Goal: Check status: Check status

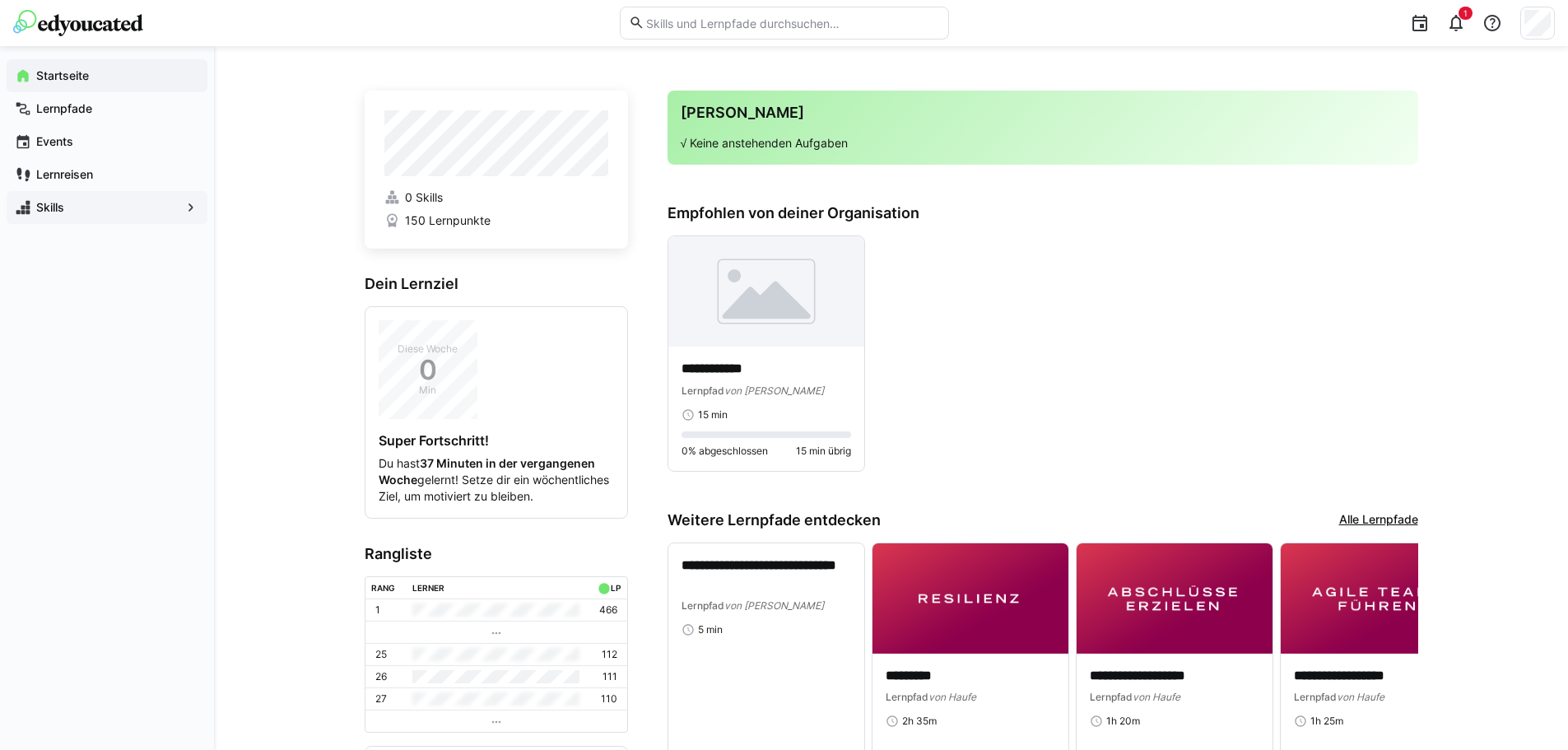
click at [0, 0] on app-navigation-label "Skills" at bounding box center [0, 0] width 0 height 0
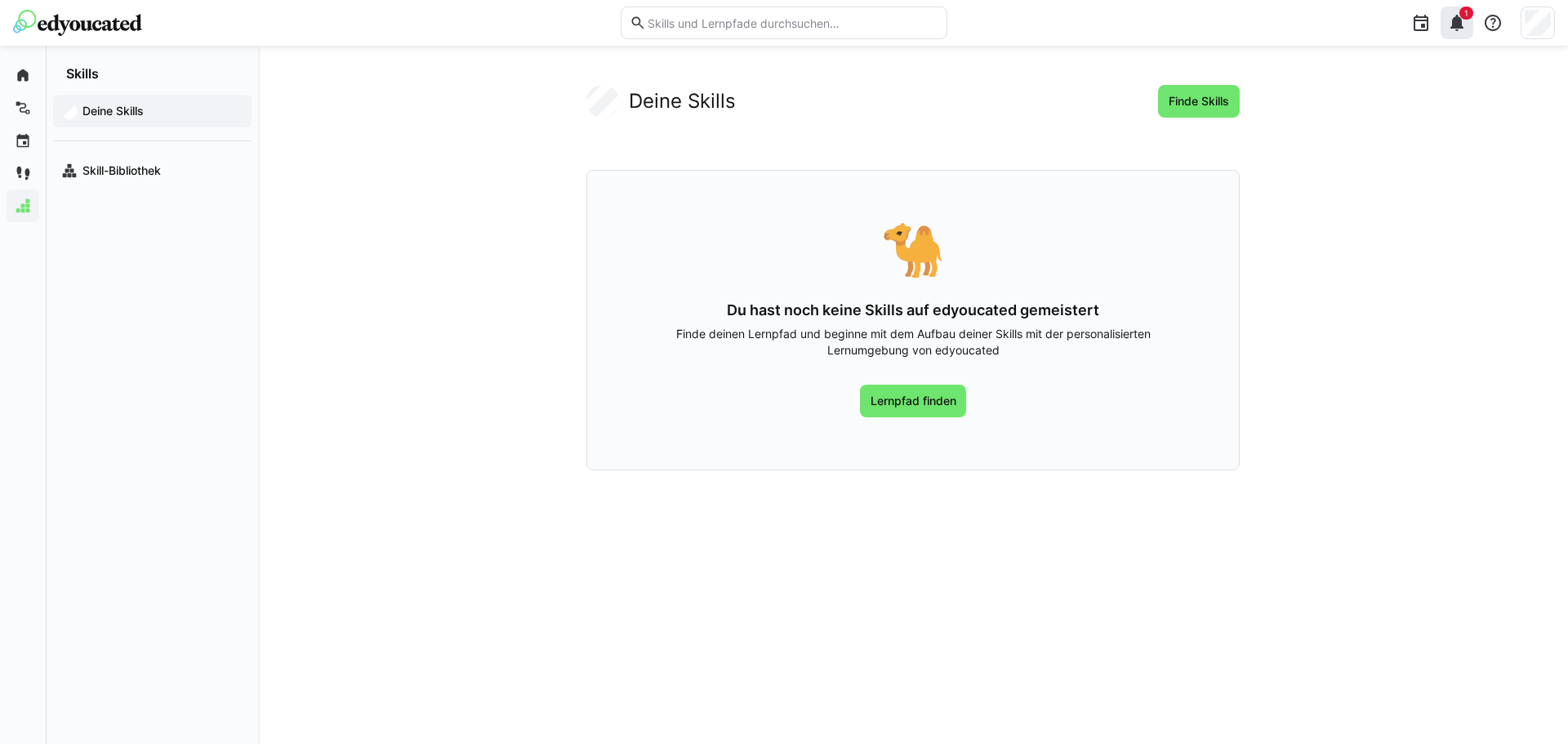
drag, startPoint x: 1455, startPoint y: 9, endPoint x: 1461, endPoint y: 24, distance: 16.2
click at [1455, 10] on div "1" at bounding box center [1457, 23] width 33 height 33
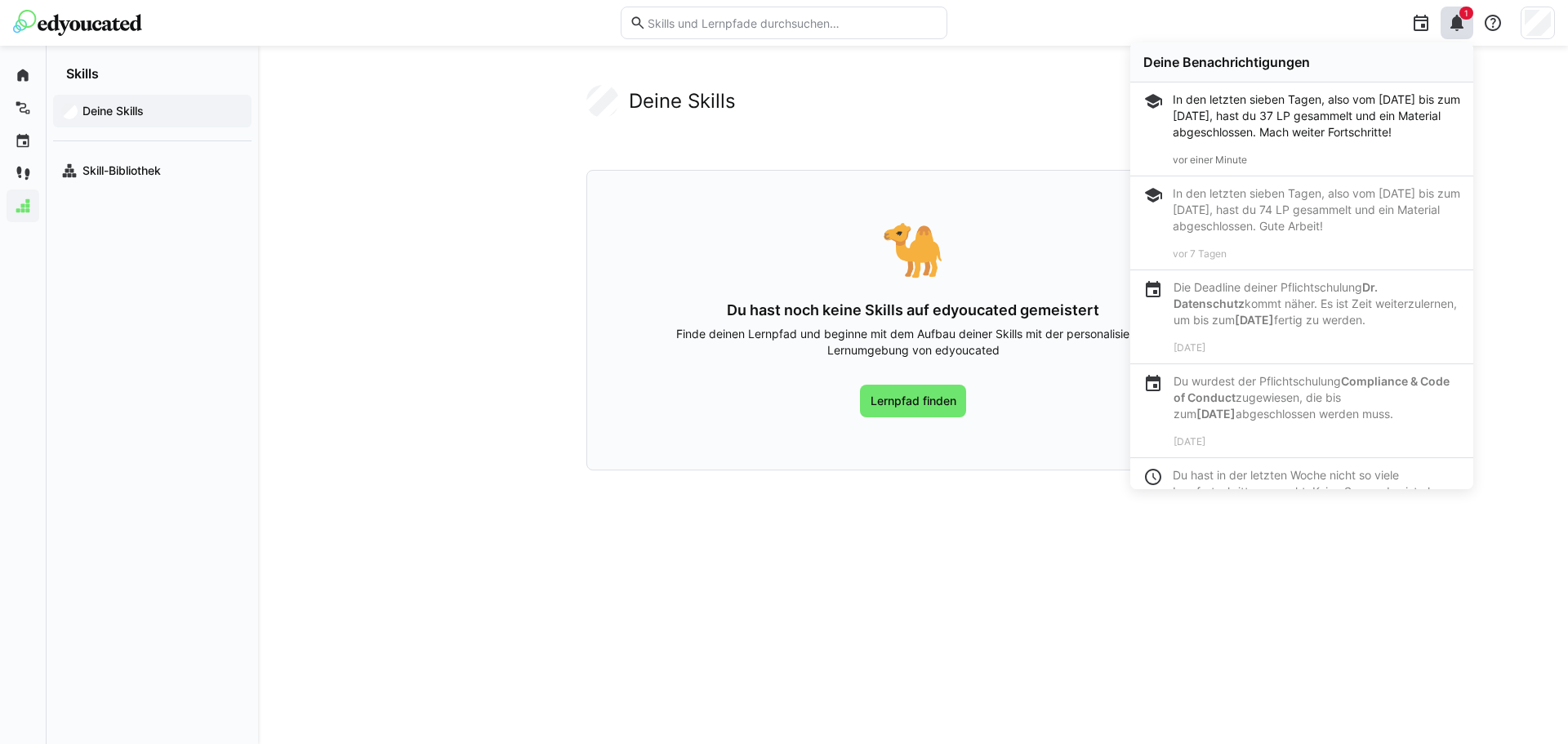
click at [1272, 321] on p "Die Deadline deiner Pflichtschulung Dr. Datenschutz kommt näher. Es ist Zeit we…" at bounding box center [1316, 304] width 286 height 49
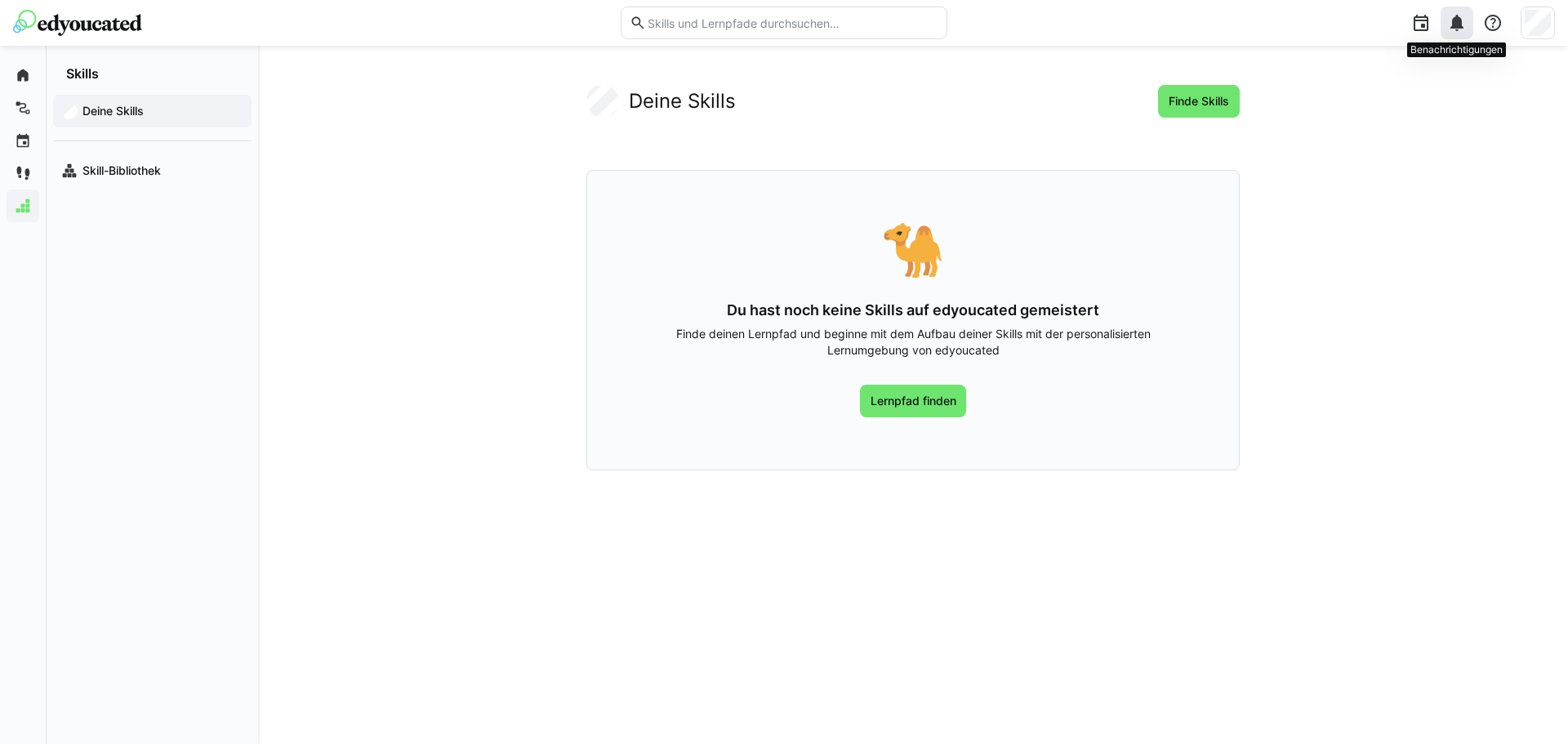
click at [1451, 26] on eds-icon at bounding box center [1457, 23] width 19 height 19
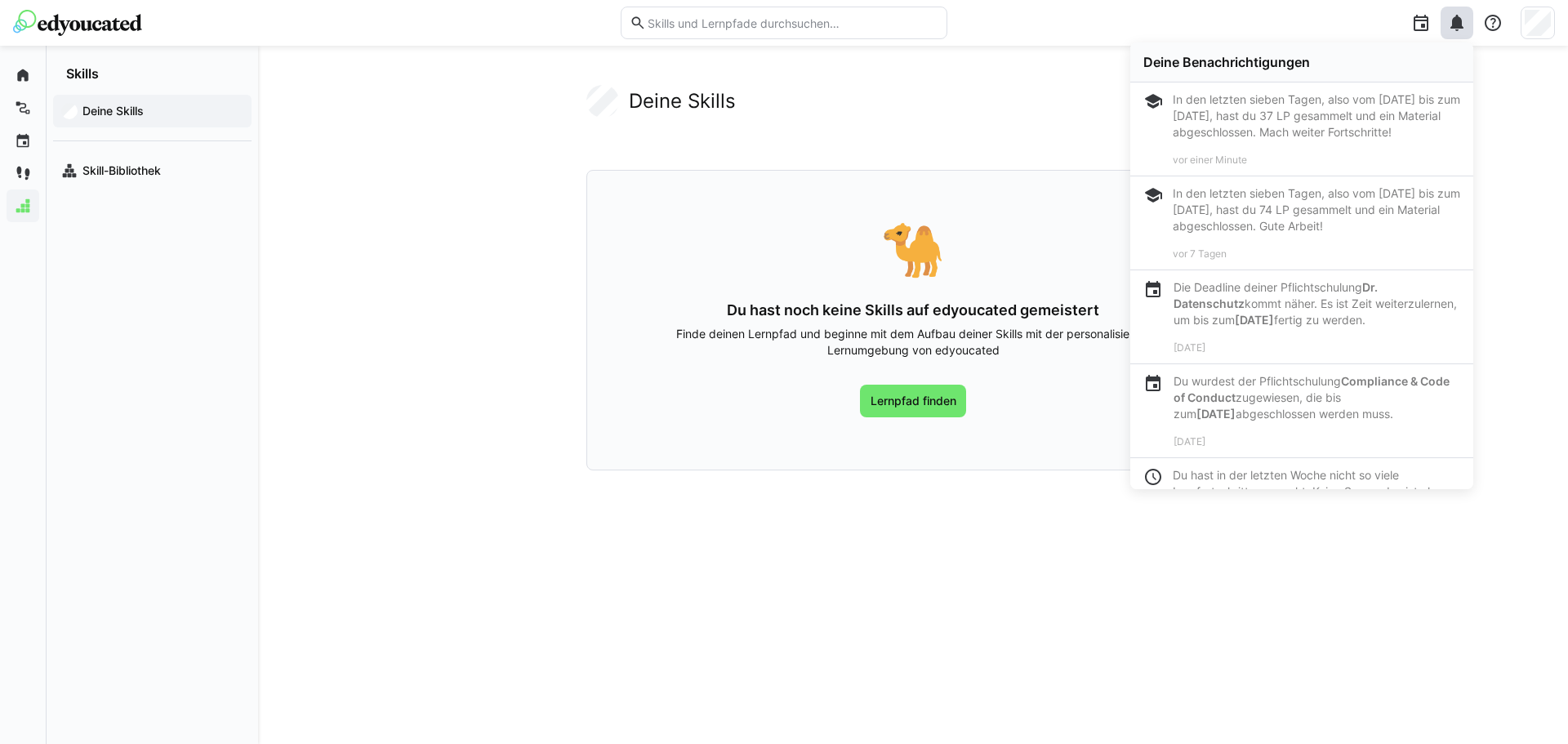
drag, startPoint x: 428, startPoint y: 293, endPoint x: 377, endPoint y: 269, distance: 56.4
click at [429, 293] on app-your-skills-component "Deine Skills Finde Skills 🐪 Du hast noch keine Skills auf edyoucated gemeistert…" at bounding box center [913, 278] width 1045 height 385
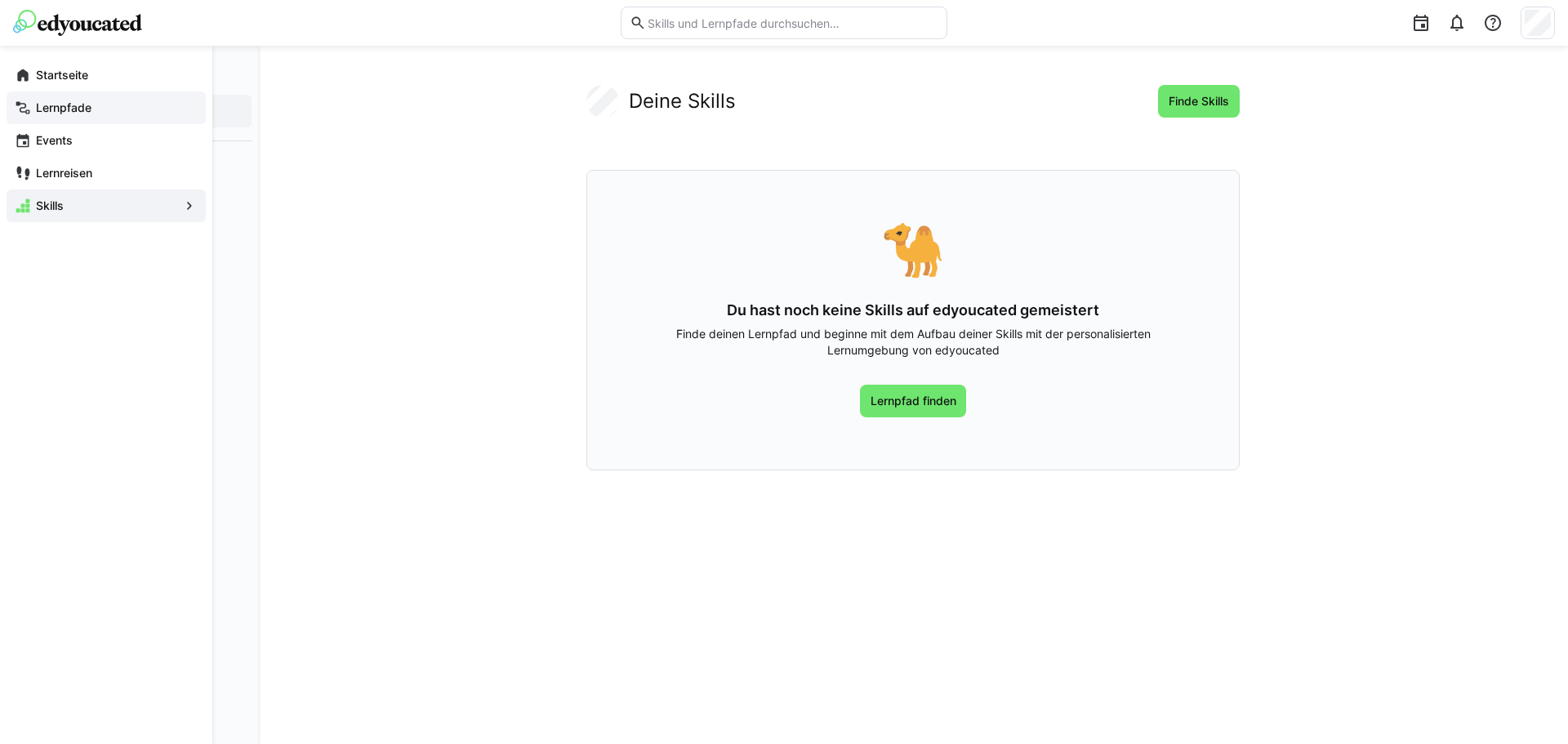
click at [0, 0] on app-navigation-label "Lernpfade" at bounding box center [0, 0] width 0 height 0
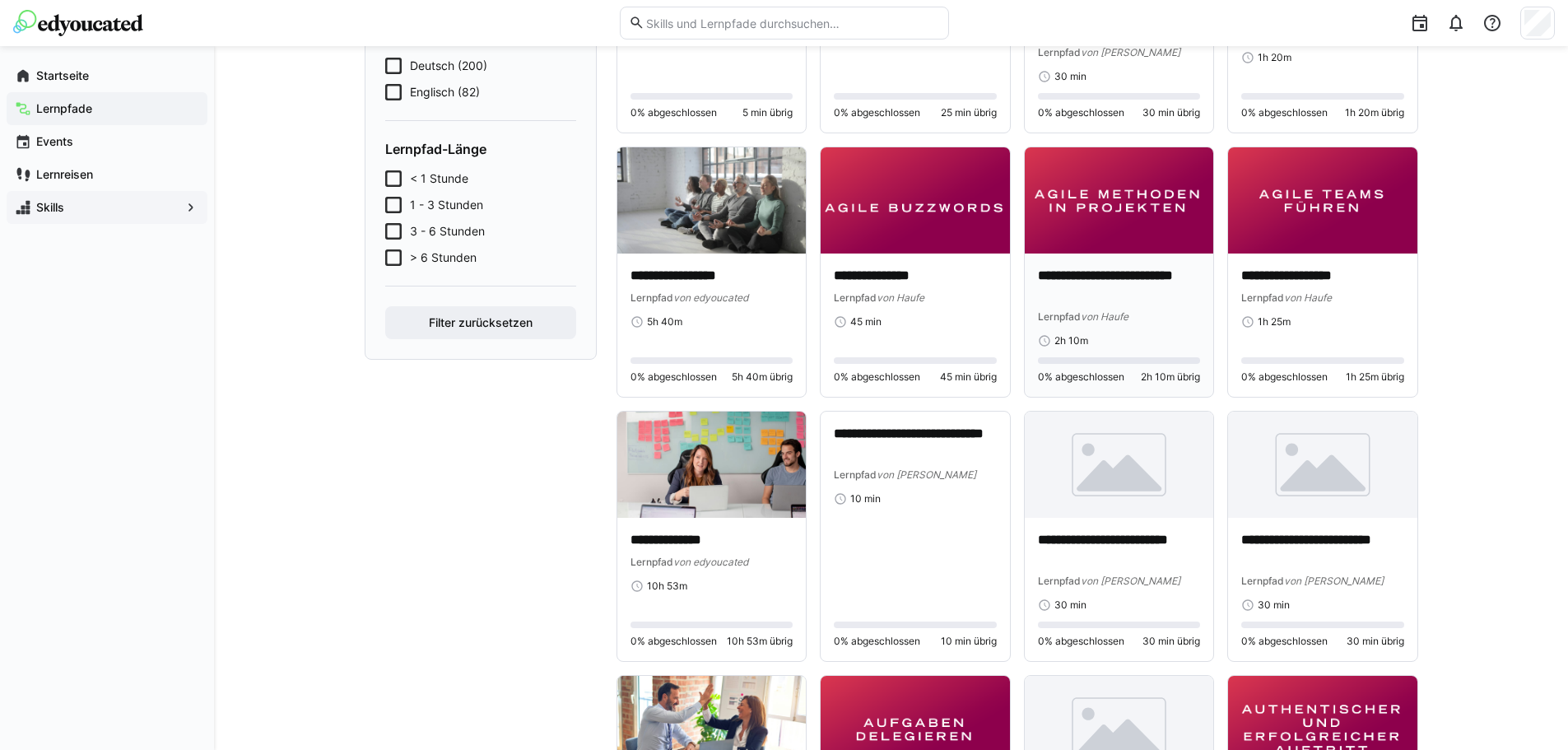
scroll to position [330, 0]
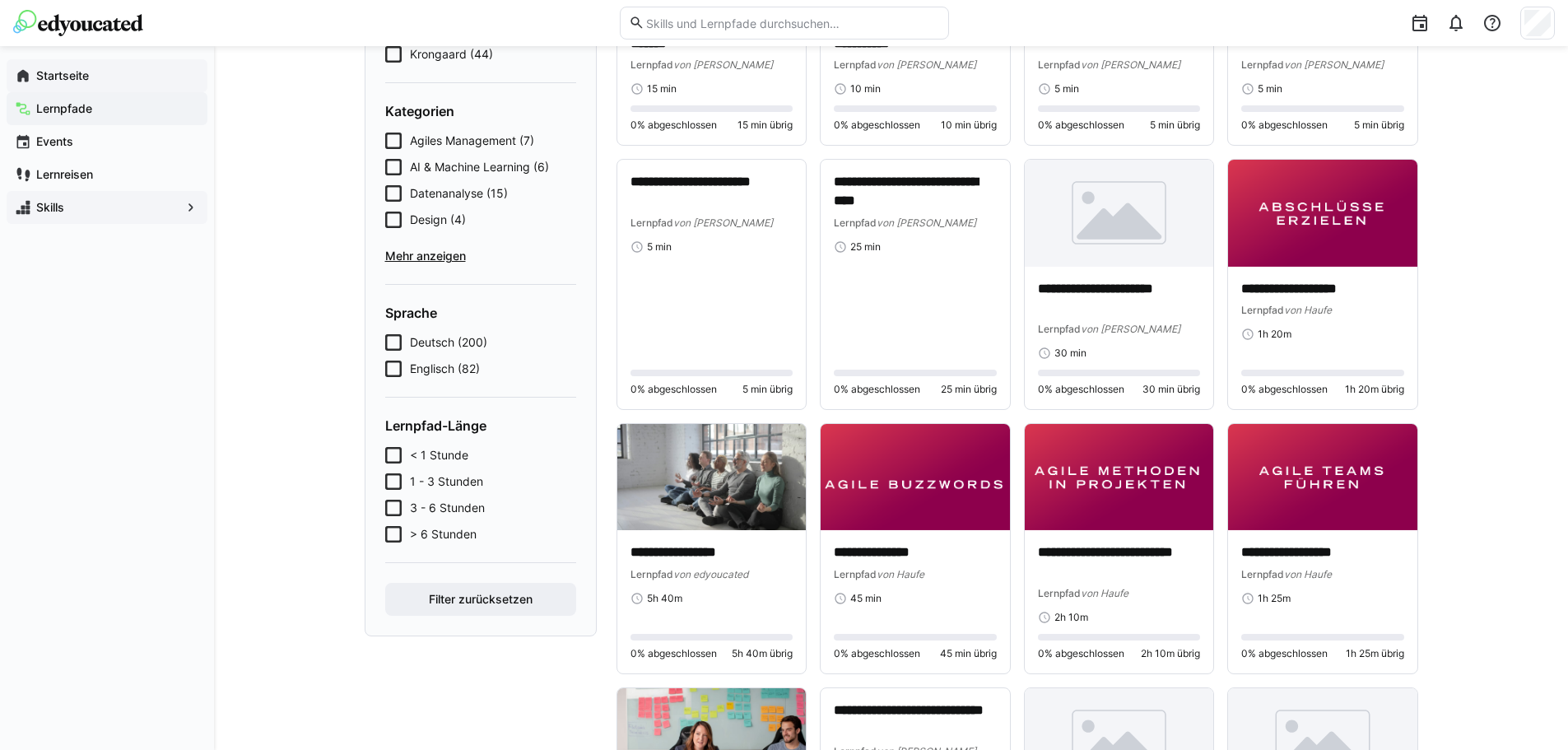
click at [0, 0] on app-navigation-label "Startseite" at bounding box center [0, 0] width 0 height 0
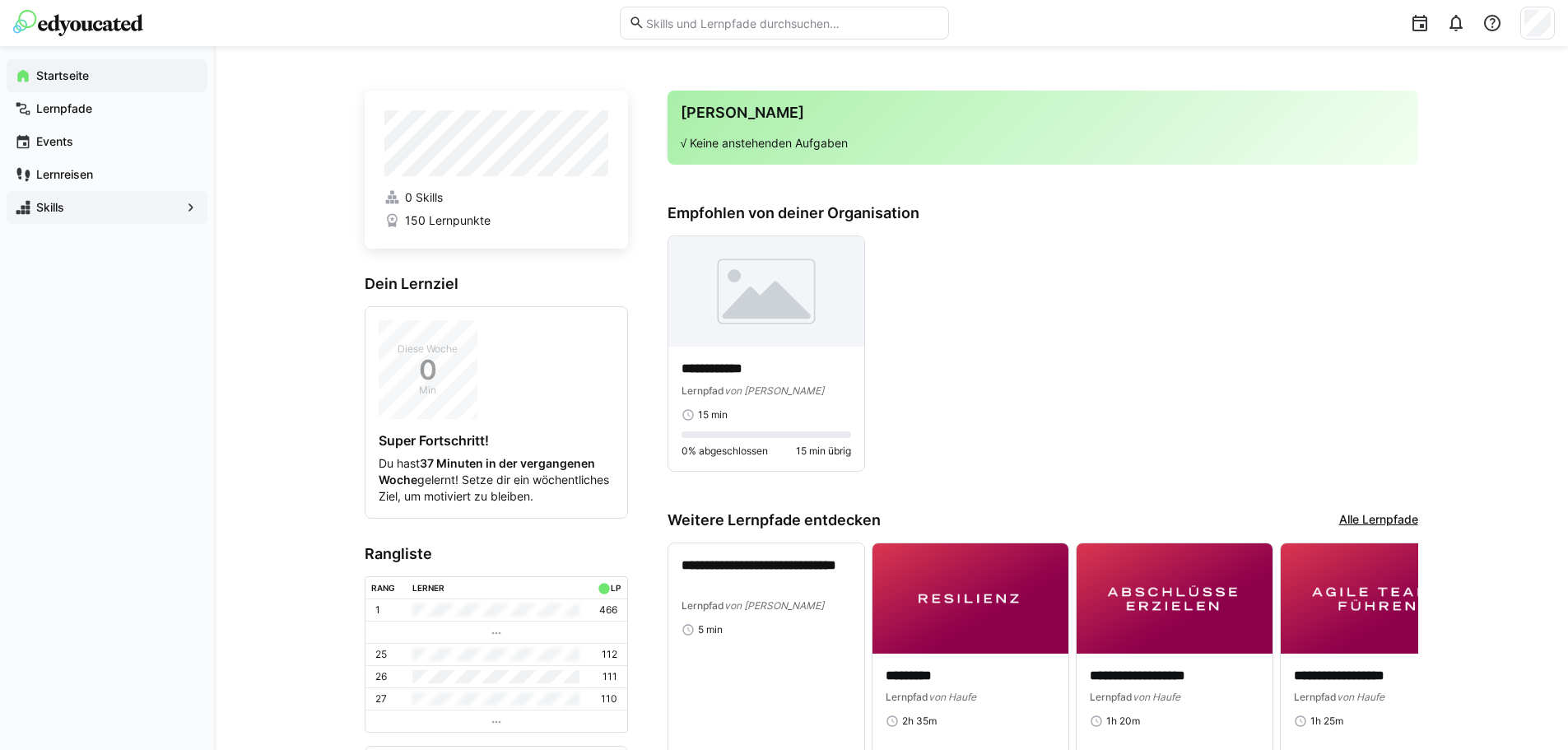
click at [438, 225] on span "150 Lernpunkte" at bounding box center [448, 220] width 86 height 17
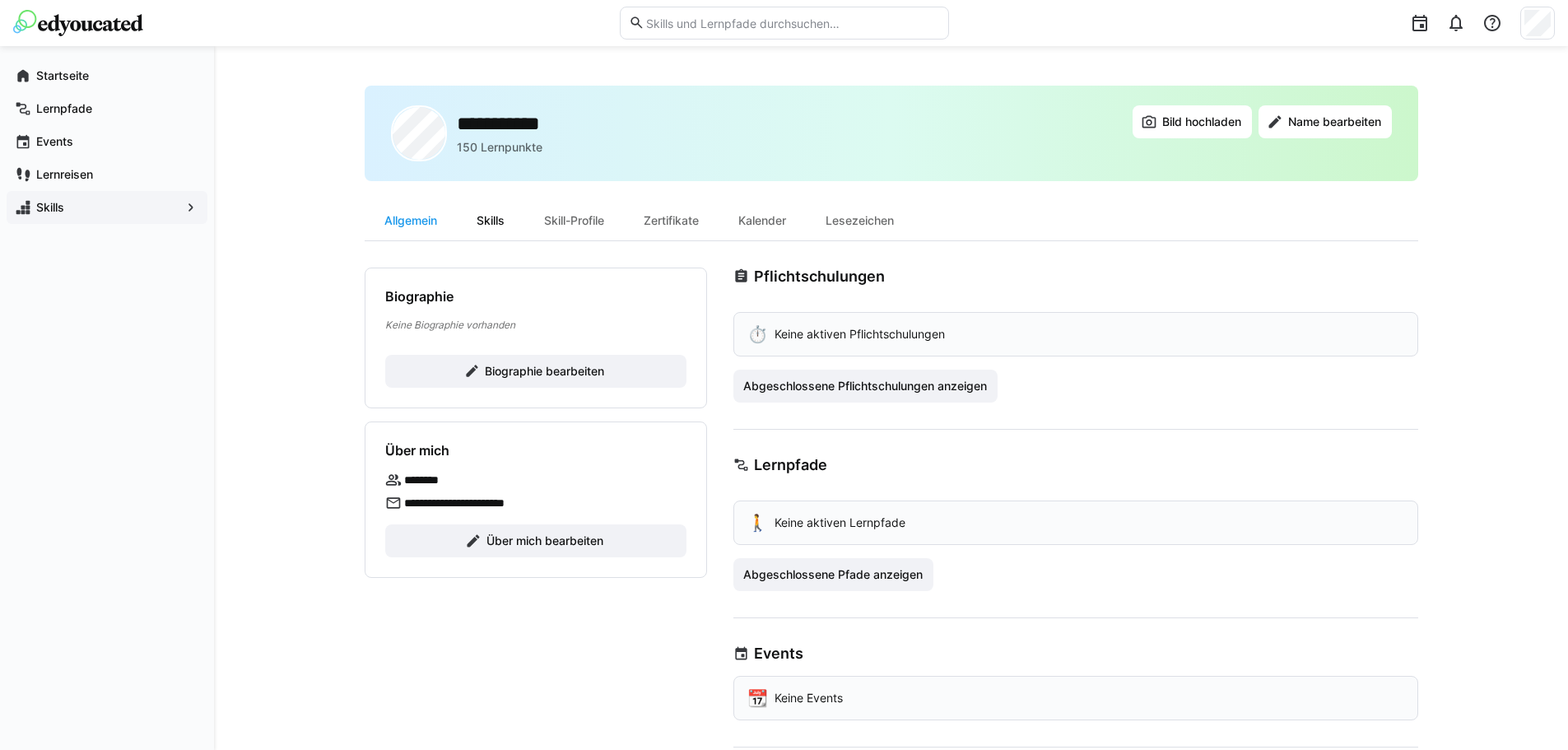
click at [501, 218] on div "Skills" at bounding box center [490, 220] width 67 height 40
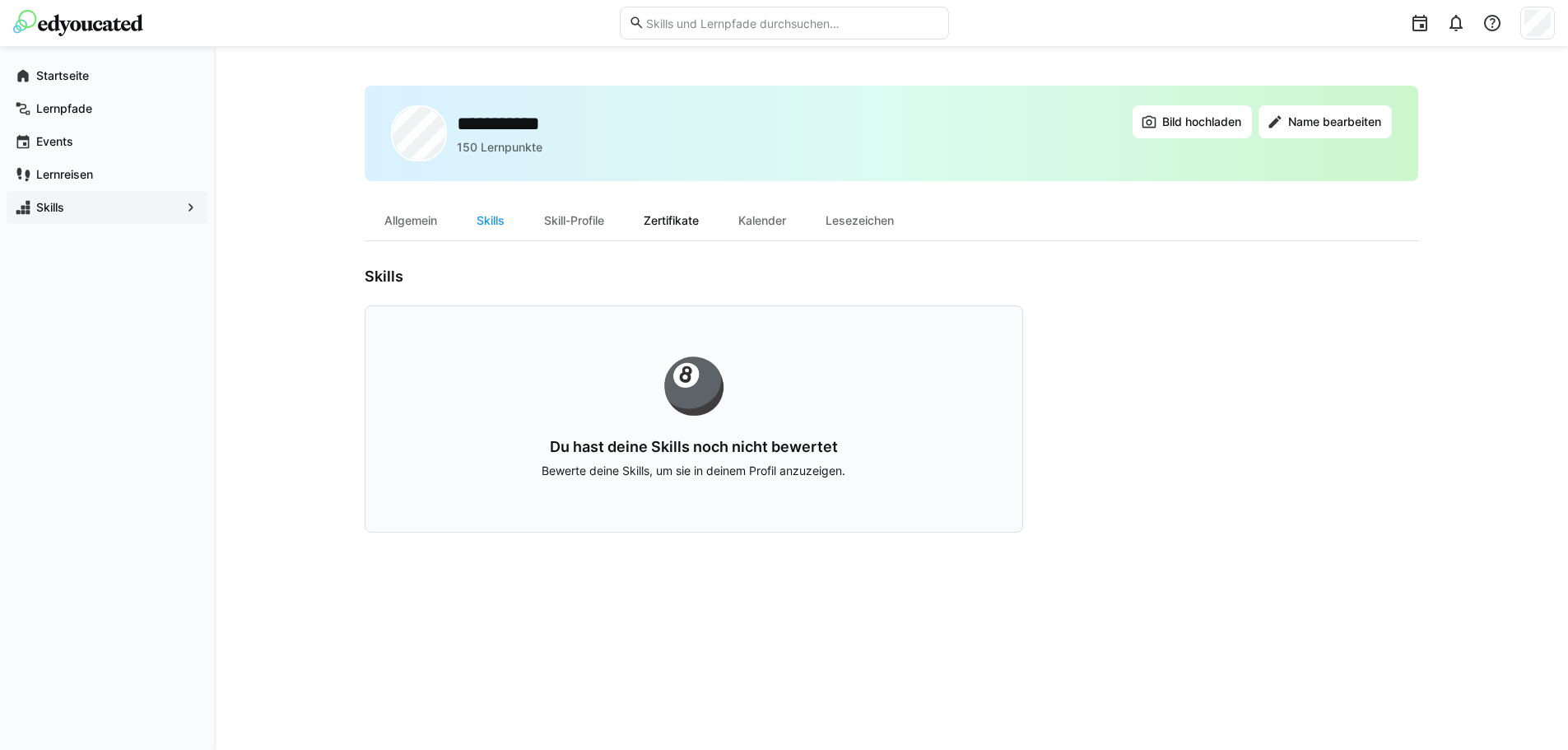
click at [690, 224] on div "Zertifikate" at bounding box center [671, 220] width 95 height 40
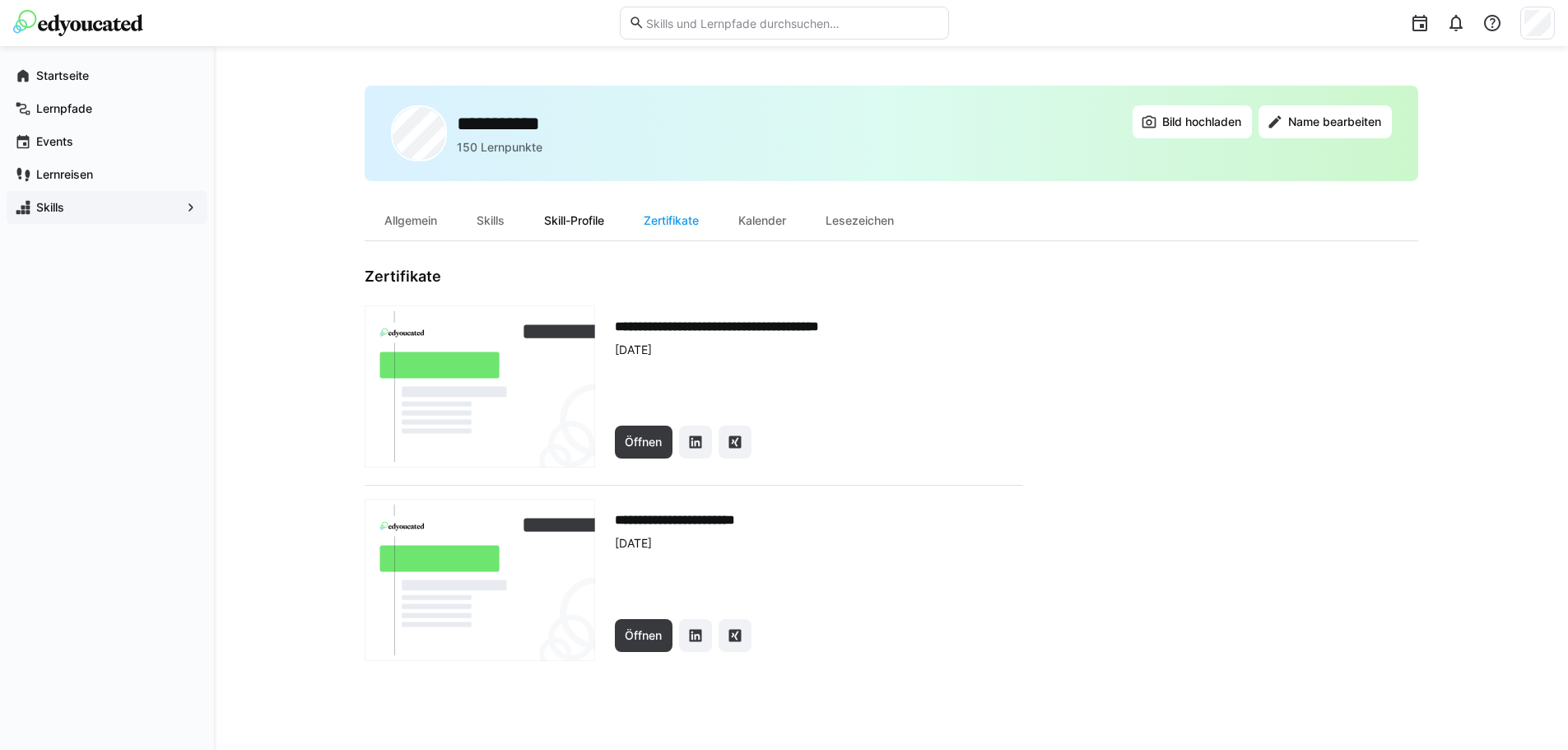
click at [564, 219] on div "Skill-Profile" at bounding box center [574, 220] width 100 height 40
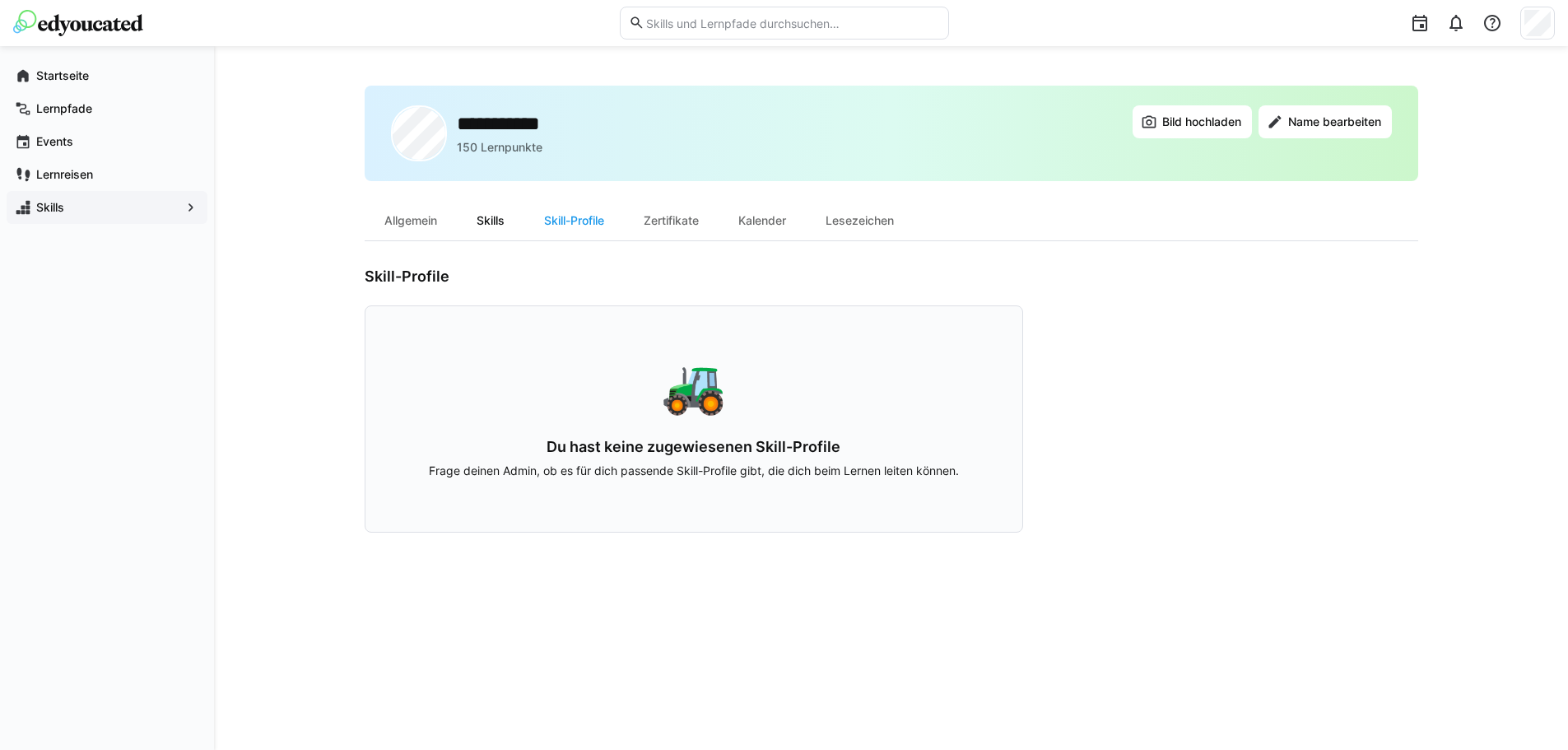
click at [477, 217] on div "Skills" at bounding box center [490, 220] width 67 height 40
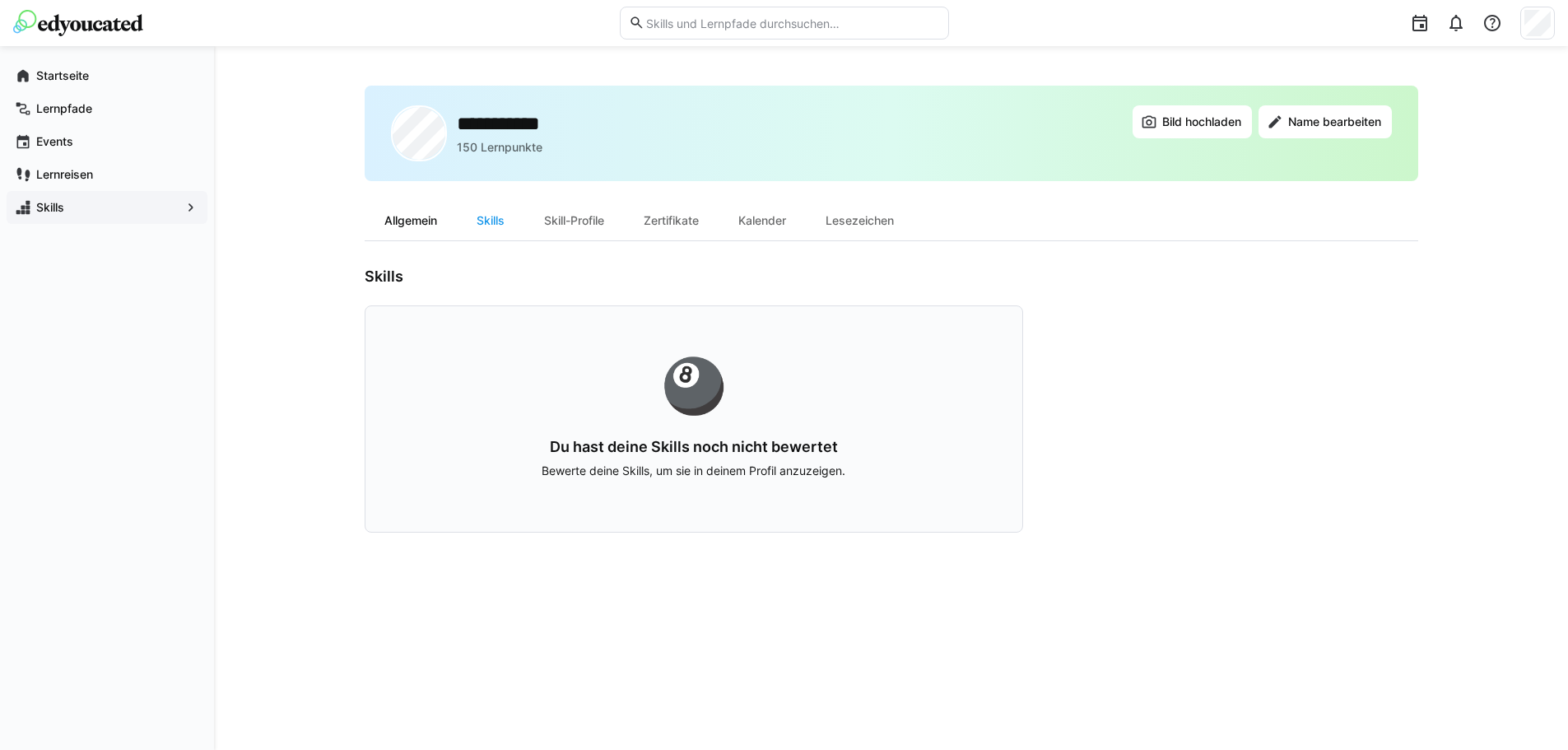
click at [408, 217] on div "Allgemein" at bounding box center [411, 220] width 93 height 40
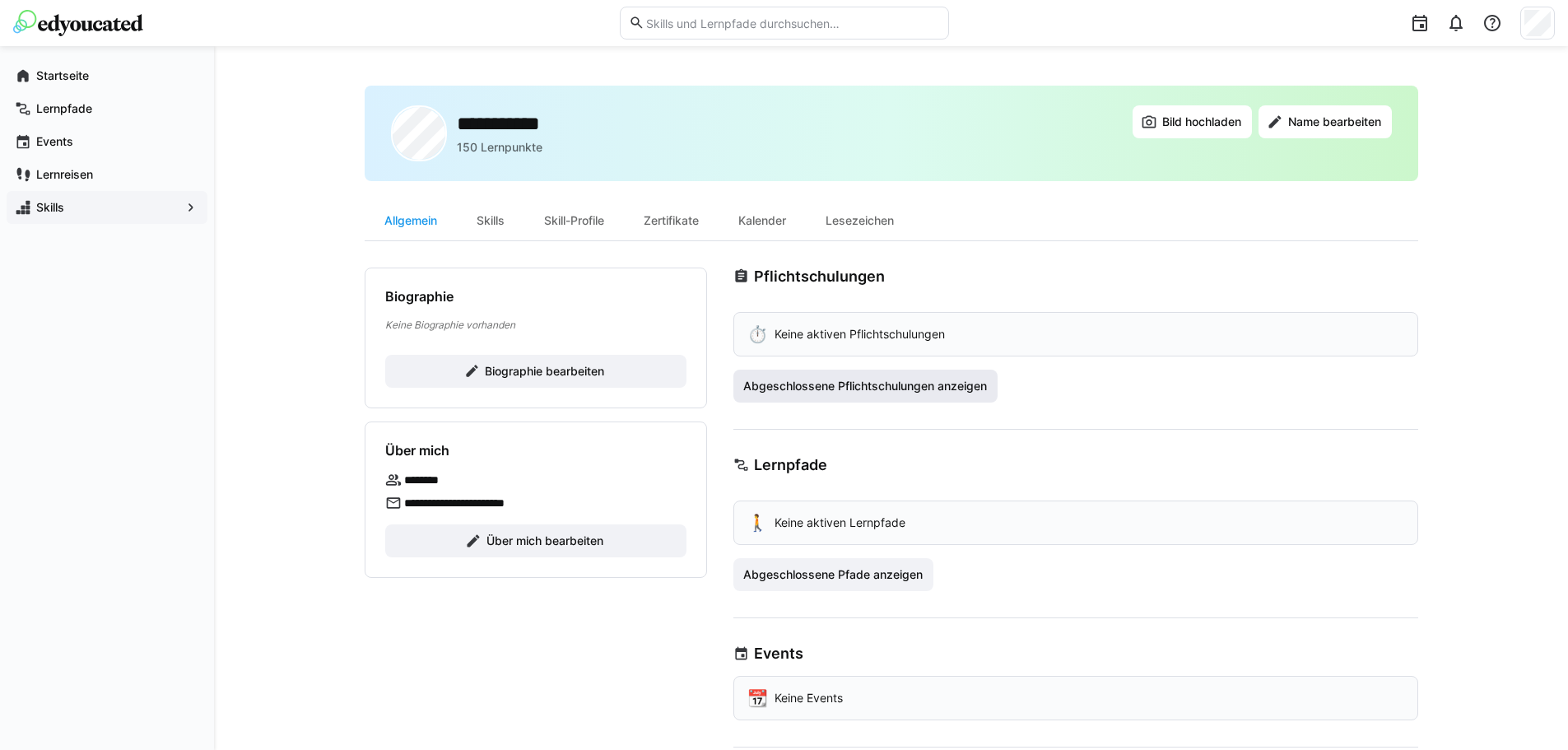
click at [877, 386] on span "Abgeschlossene Pflichtschulungen anzeigen" at bounding box center [864, 385] width 249 height 17
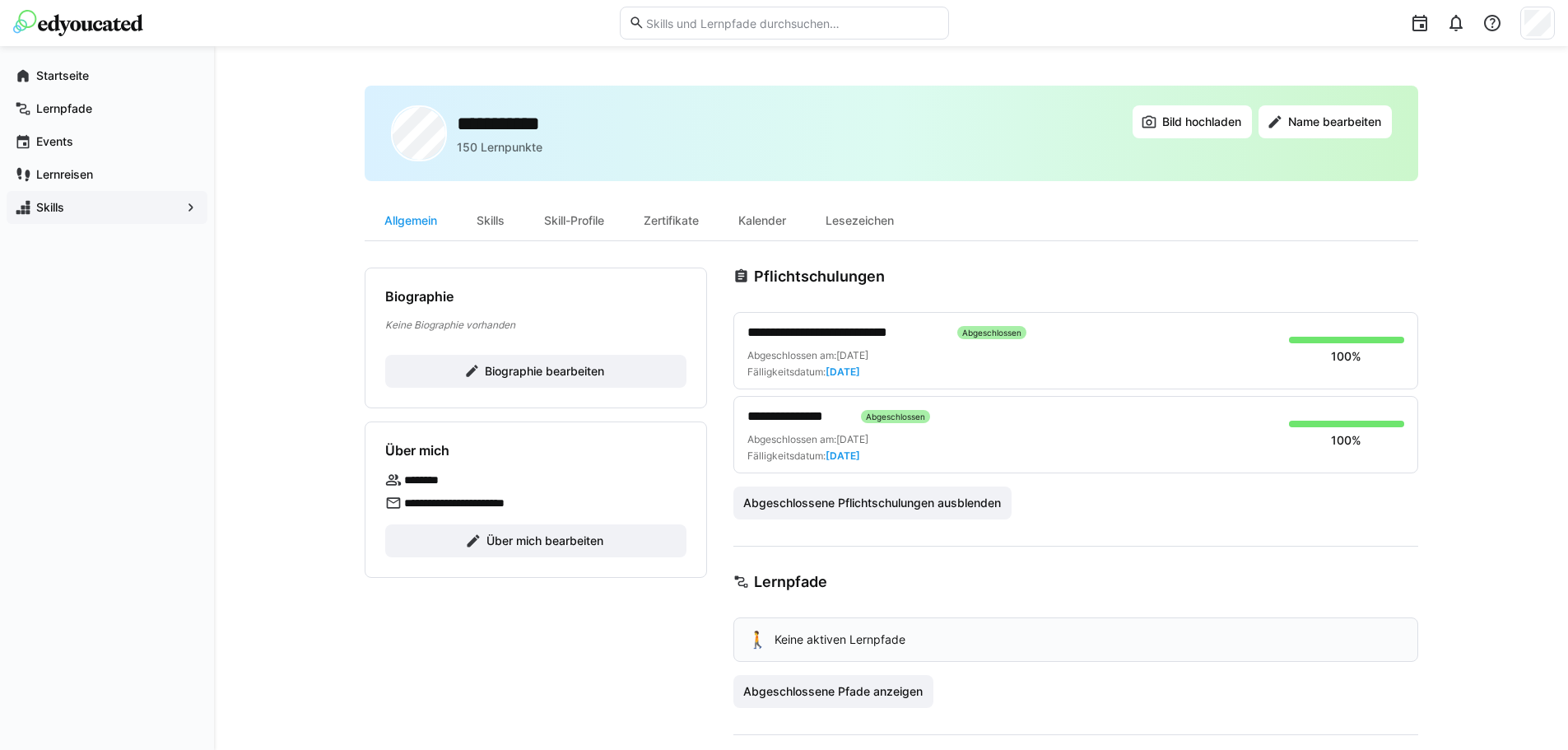
click at [1084, 381] on div "**********" at bounding box center [1076, 350] width 685 height 77
click at [1169, 352] on div "Abgeschlossen am: [DATE] Fälligkeitsdatum: [DATE]" at bounding box center [1012, 364] width 529 height 29
click at [1136, 417] on div "**********" at bounding box center [1012, 416] width 529 height 20
click at [1105, 423] on div "**********" at bounding box center [1012, 416] width 529 height 20
click at [1331, 418] on div "**********" at bounding box center [1076, 434] width 685 height 77
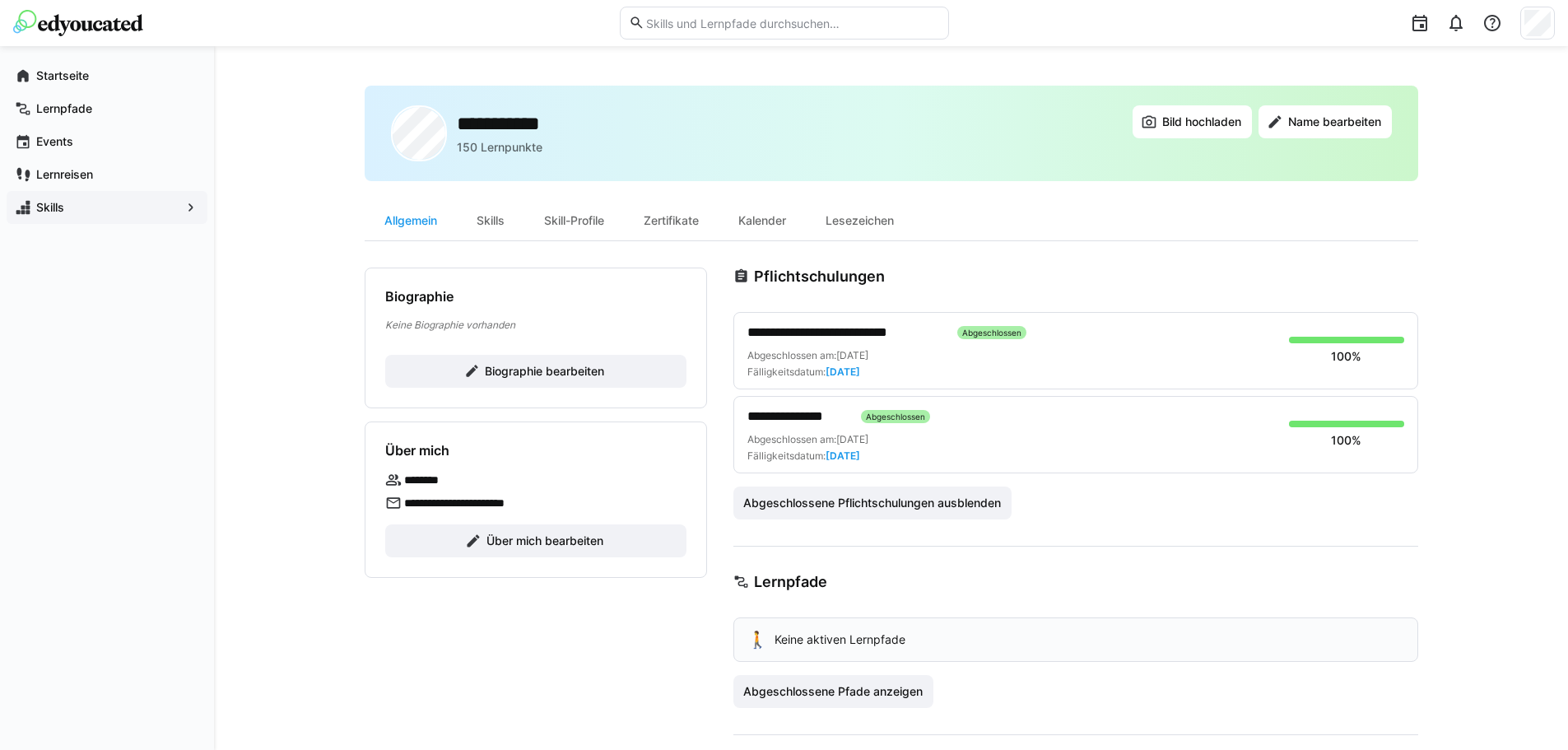
click at [1326, 335] on div "**********" at bounding box center [1076, 350] width 685 height 77
click at [880, 500] on span "Abgeschlossene Pflichtschulungen ausblenden" at bounding box center [871, 502] width 262 height 17
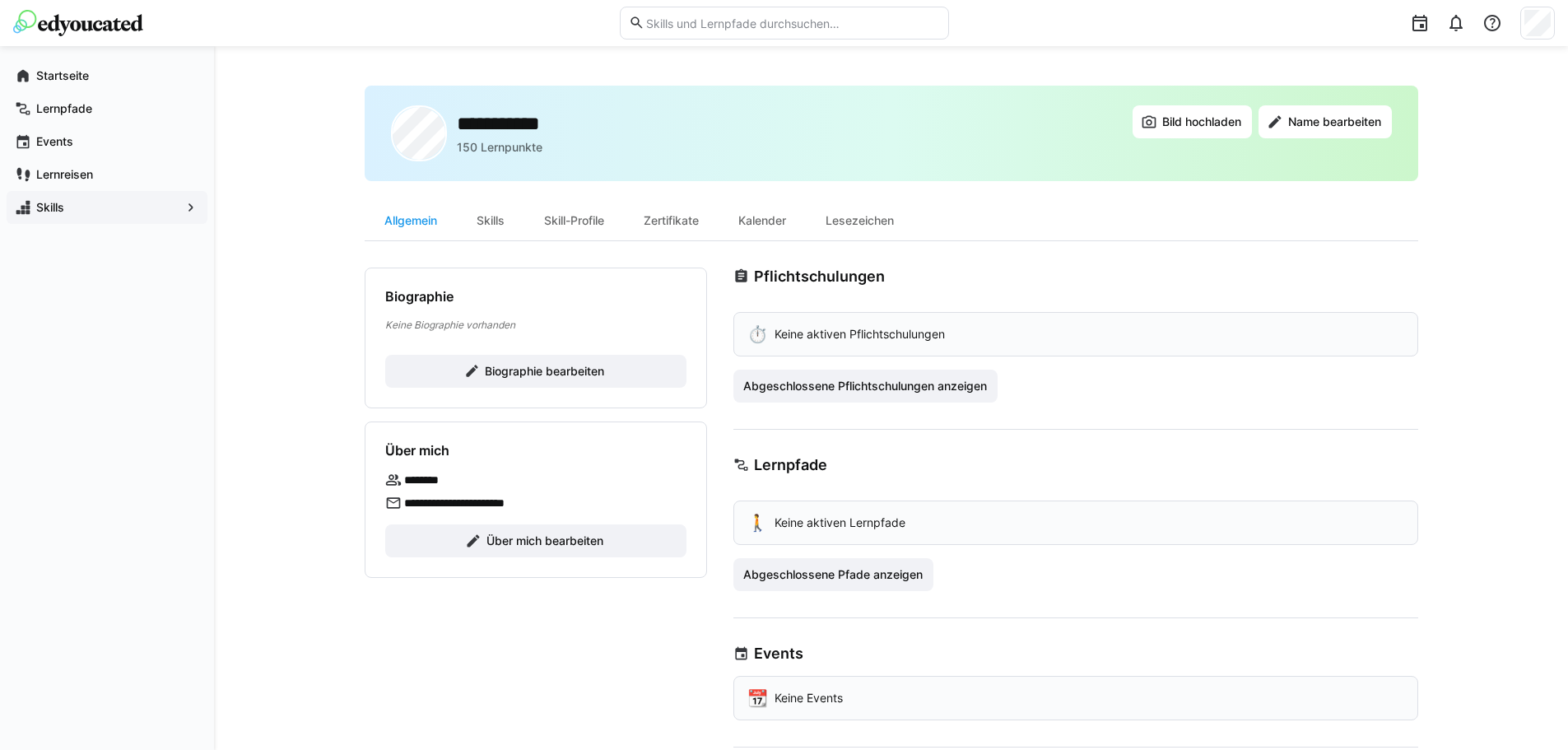
click at [71, 31] on img at bounding box center [78, 22] width 130 height 26
click at [800, 382] on span "Abgeschlossene Pflichtschulungen anzeigen" at bounding box center [864, 385] width 249 height 17
